Goal: Information Seeking & Learning: Stay updated

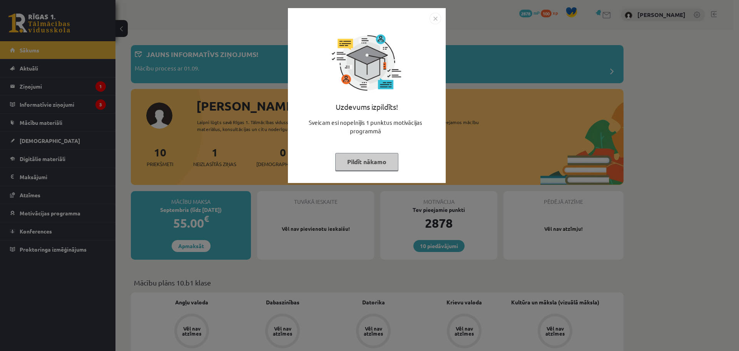
click at [377, 162] on button "Pildīt nākamo" at bounding box center [366, 162] width 63 height 18
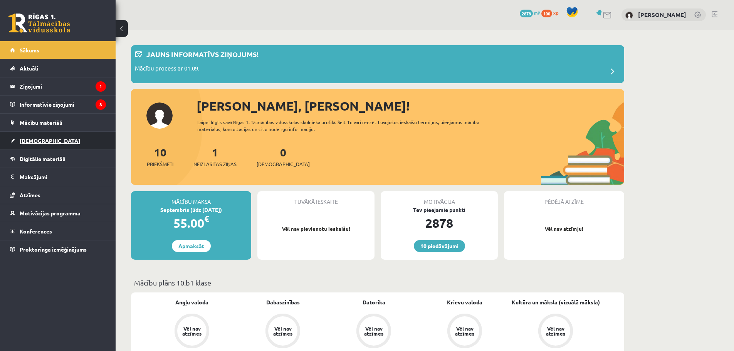
click at [92, 139] on link "[DEMOGRAPHIC_DATA]" at bounding box center [58, 141] width 96 height 18
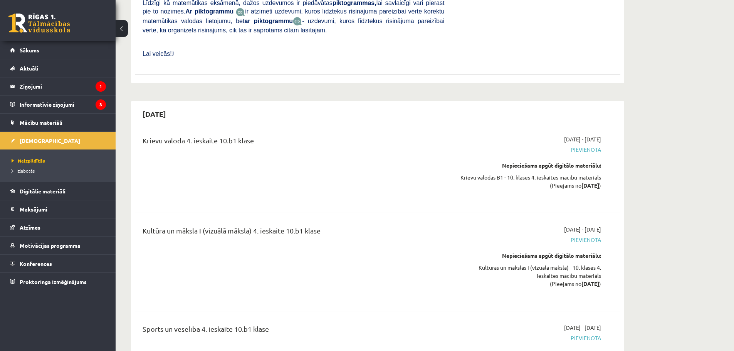
scroll to position [5856, 0]
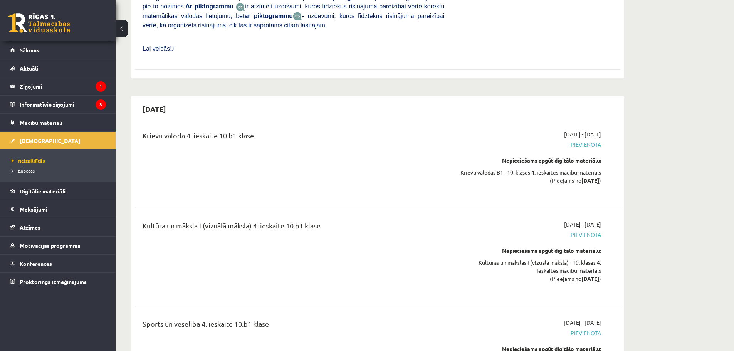
drag, startPoint x: 323, startPoint y: 170, endPoint x: 329, endPoint y: 249, distance: 79.2
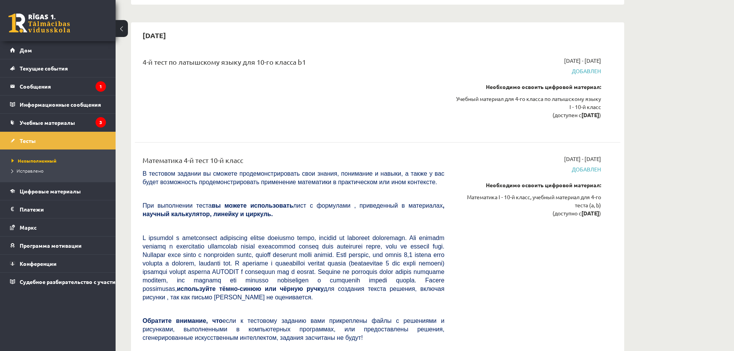
scroll to position [5651, 0]
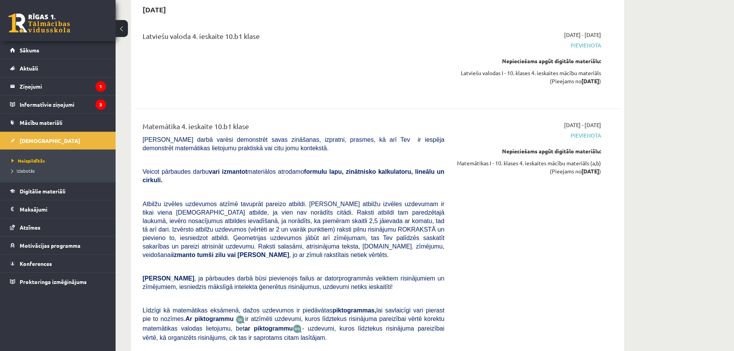
click at [525, 169] on div "[DATE] - [DATE] [GEOGRAPHIC_DATA] Nepieciešams apgūt digitālo materiālu: Matemā…" at bounding box center [528, 245] width 157 height 248
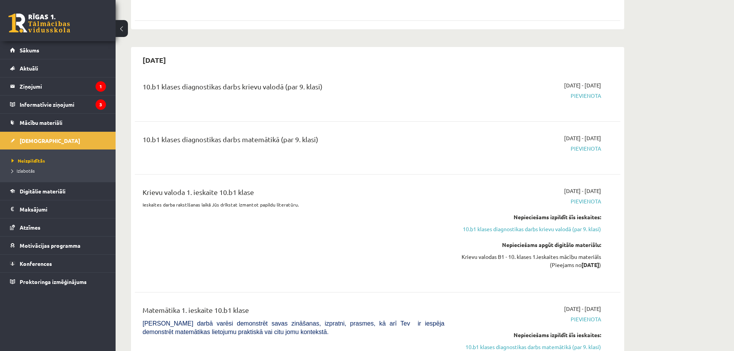
scroll to position [0, 0]
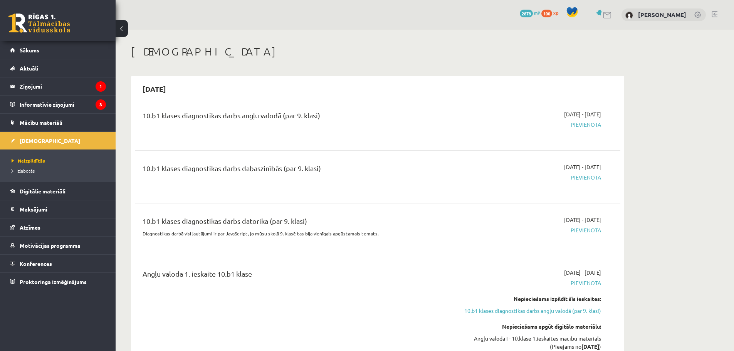
drag, startPoint x: 488, startPoint y: 178, endPoint x: 480, endPoint y: 14, distance: 163.5
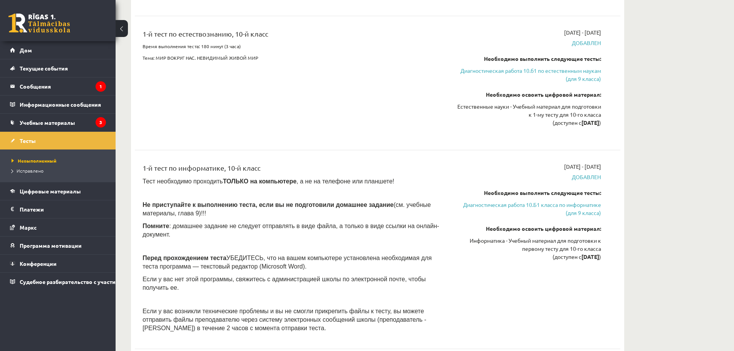
scroll to position [374, 0]
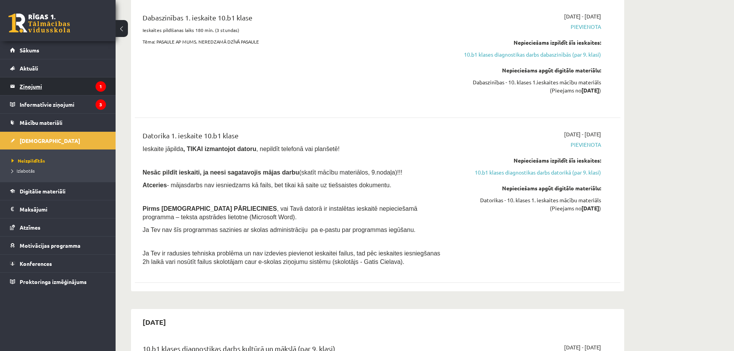
click at [84, 79] on legend "Ziņojumi 1" at bounding box center [63, 86] width 86 height 18
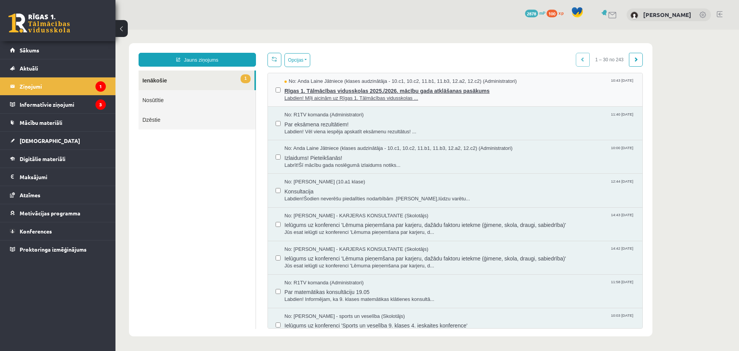
click at [527, 90] on span "Rīgas 1. Tālmācības vidusskolas 2025./2026. mācību gada atklāšanas pasākums" at bounding box center [460, 90] width 350 height 10
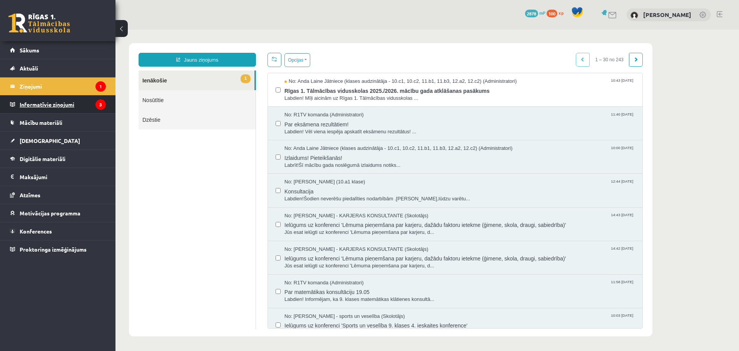
click at [98, 101] on icon "3" at bounding box center [101, 104] width 10 height 10
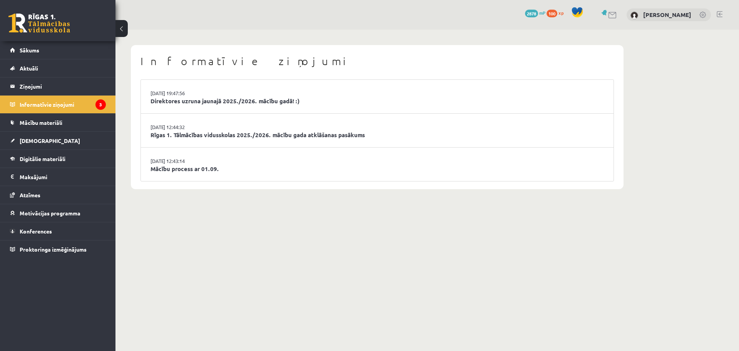
drag, startPoint x: 649, startPoint y: 55, endPoint x: 638, endPoint y: 0, distance: 55.8
click at [648, 53] on div "Informatīvie ziņojumi [DATE] 19:47:56 Direktores uzruna jaunajā 2025./2026. māc…" at bounding box center [428, 117] width 624 height 175
click at [91, 48] on link "Sākums" at bounding box center [58, 50] width 96 height 18
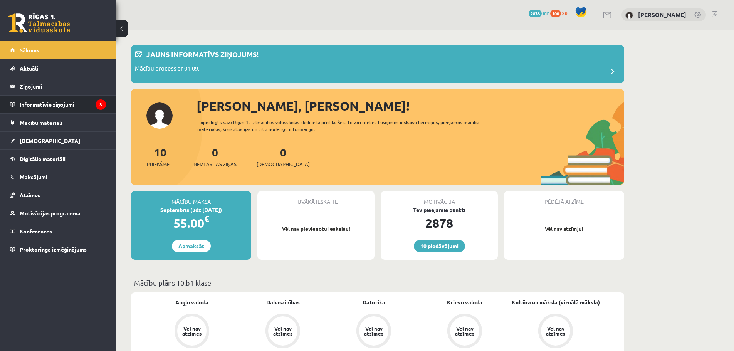
click at [70, 101] on legend "Informatīvie ziņojumi 3" at bounding box center [63, 105] width 86 height 18
